Goal: Information Seeking & Learning: Learn about a topic

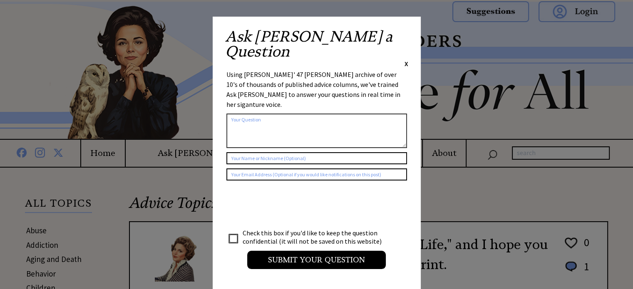
click at [406, 59] on span "X" at bounding box center [406, 63] width 4 height 8
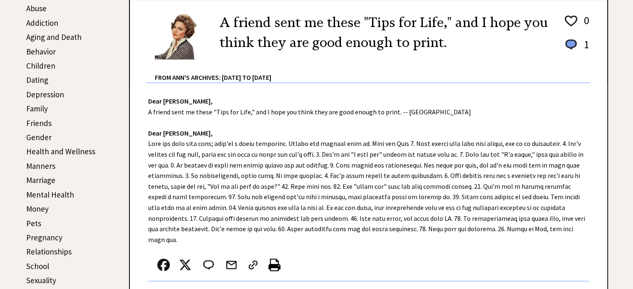
scroll to position [208, 0]
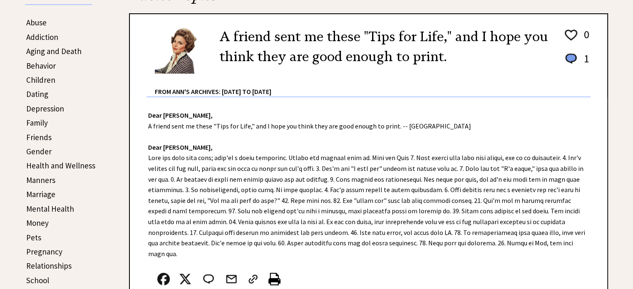
click at [33, 62] on link "Behavior" at bounding box center [41, 66] width 30 height 10
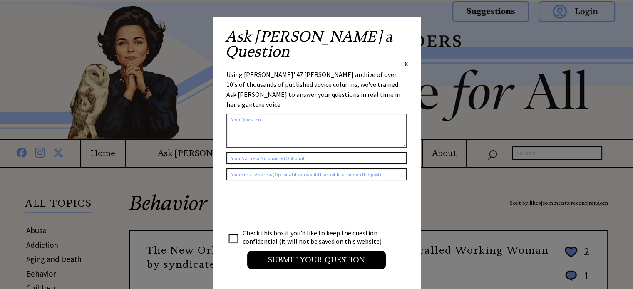
click at [406, 59] on span "X" at bounding box center [406, 63] width 4 height 8
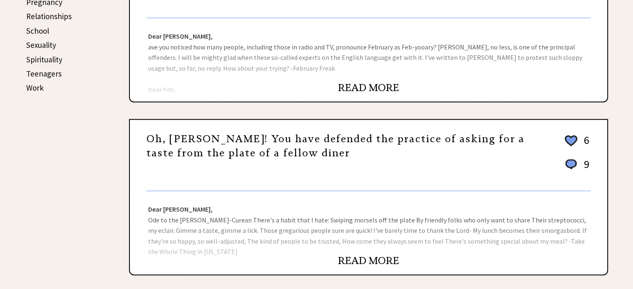
scroll to position [416, 0]
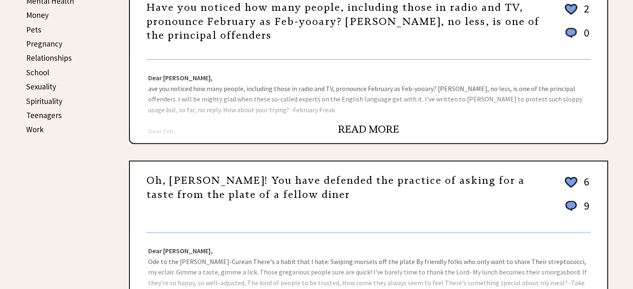
click at [35, 124] on link "Work" at bounding box center [34, 129] width 17 height 10
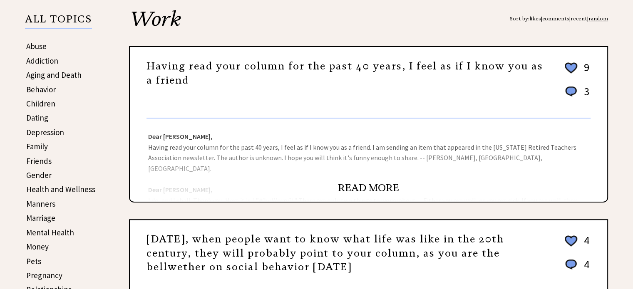
scroll to position [166, 0]
